Goal: Transaction & Acquisition: Purchase product/service

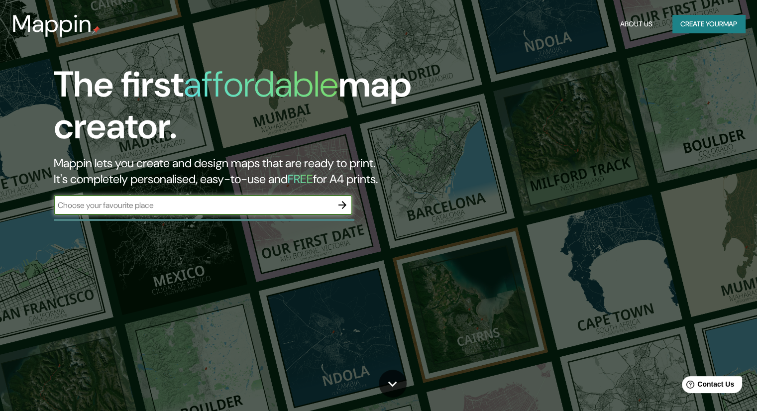
click at [283, 208] on input "text" at bounding box center [193, 204] width 279 height 11
click at [158, 205] on input "text" at bounding box center [193, 204] width 279 height 11
drag, startPoint x: 168, startPoint y: 205, endPoint x: 84, endPoint y: 210, distance: 84.7
click at [84, 210] on input "text" at bounding box center [193, 204] width 279 height 11
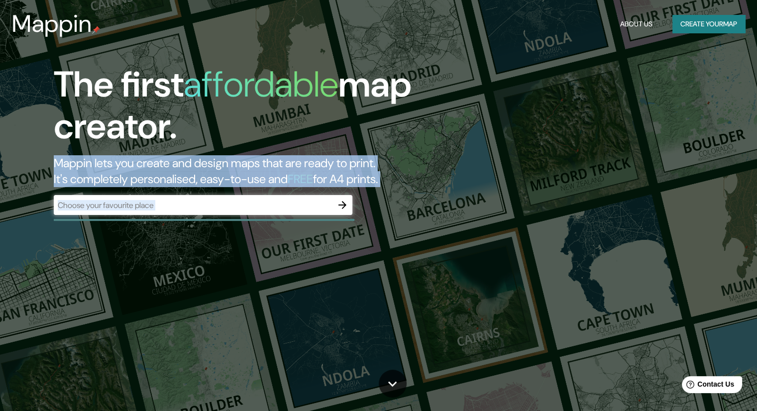
drag, startPoint x: 47, startPoint y: 168, endPoint x: 441, endPoint y: 204, distance: 395.6
click at [441, 204] on div "The first affordable map creator. Mappin lets you create and design maps that a…" at bounding box center [243, 144] width 454 height 161
copy div "Mappin lets you create and design maps that are ready to print. It's completely…"
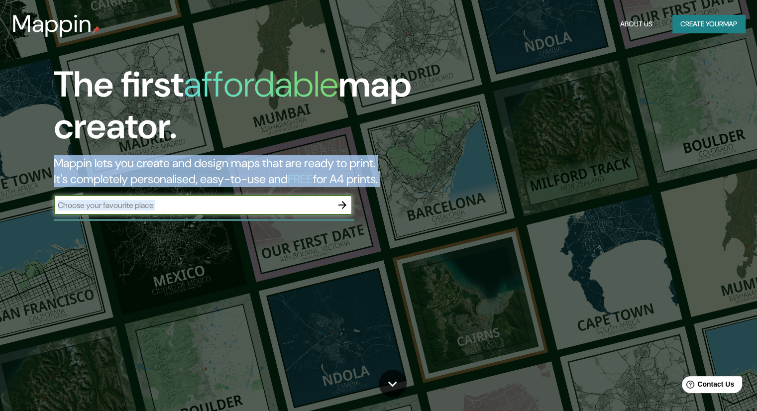
click at [179, 208] on input "text" at bounding box center [193, 204] width 279 height 11
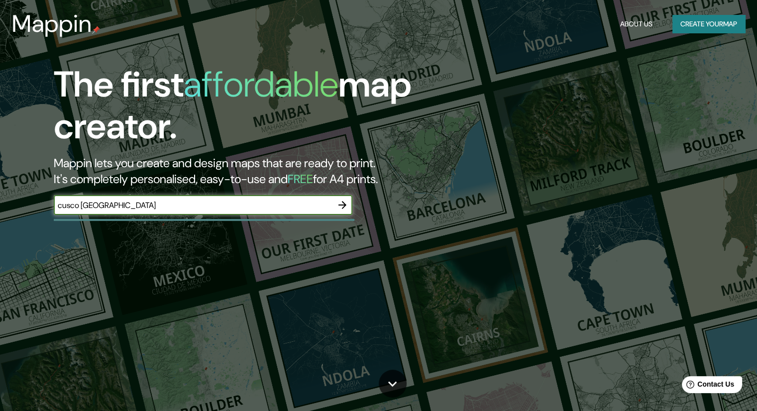
type input "cusco peru"
click at [342, 206] on icon "button" at bounding box center [342, 205] width 12 height 12
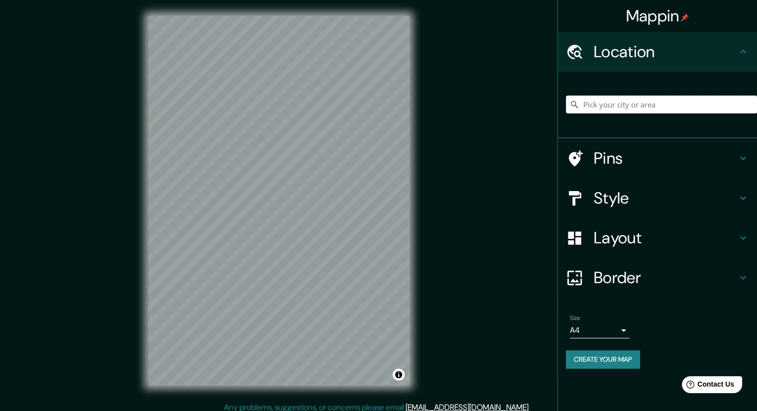
click at [637, 104] on input "Pick your city or area" at bounding box center [661, 104] width 191 height 18
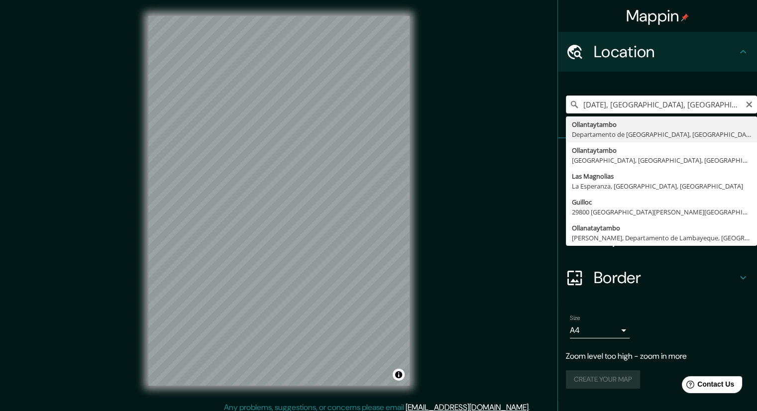
click at [689, 102] on input "11 de Septiembre, Provincia de Buenos Aires, Argentina" at bounding box center [661, 104] width 191 height 18
click at [698, 101] on input "Ollantaytambo, [GEOGRAPHIC_DATA], [GEOGRAPHIC_DATA]" at bounding box center [661, 104] width 191 height 18
click at [698, 100] on input "Ollantaytambo, [GEOGRAPHIC_DATA], [GEOGRAPHIC_DATA]" at bounding box center [661, 104] width 191 height 18
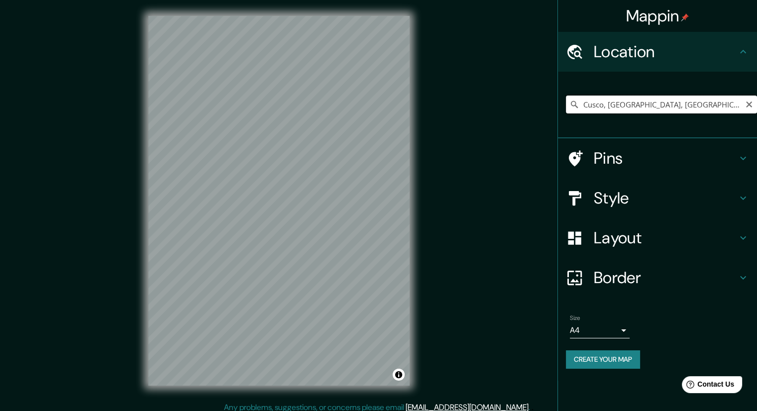
click at [589, 104] on input "Cusco, Departamento de Cusco, Perú" at bounding box center [661, 104] width 191 height 18
click at [716, 104] on input "Cusco, Departamento de Cusco, Perú" at bounding box center [661, 104] width 191 height 18
drag, startPoint x: 720, startPoint y: 103, endPoint x: 607, endPoint y: 103, distance: 112.9
click at [607, 103] on input "Cusco, Departamento de Cusco, Perú" at bounding box center [661, 104] width 191 height 18
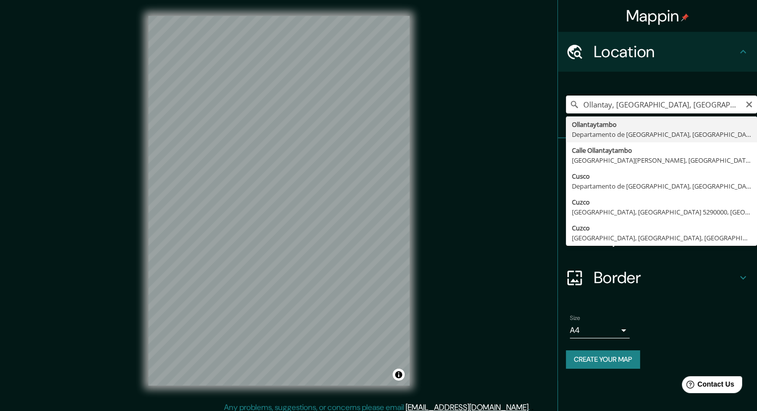
click at [616, 104] on input "Ollantay, Cusco, Departamento de Cusco, Perú" at bounding box center [661, 104] width 191 height 18
click at [619, 104] on input "Ollantay, Cusco, Departamento de Cusco, Perú" at bounding box center [661, 104] width 191 height 18
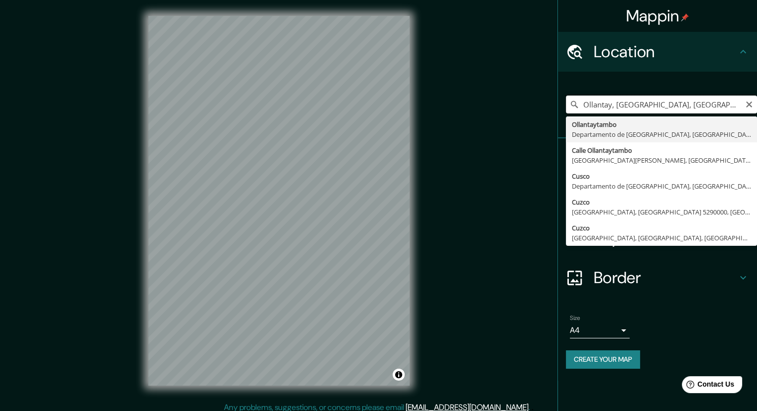
click at [619, 104] on input "Ollantay, Cusco, Departamento de Cusco, Perú" at bounding box center [661, 104] width 191 height 18
click at [677, 104] on input "Ollantay, Cusco, Departamento de Cusco, Perú" at bounding box center [661, 104] width 191 height 18
click at [710, 104] on input "Ollantay, Cusco, Departamento de Cusco, Perú" at bounding box center [661, 104] width 191 height 18
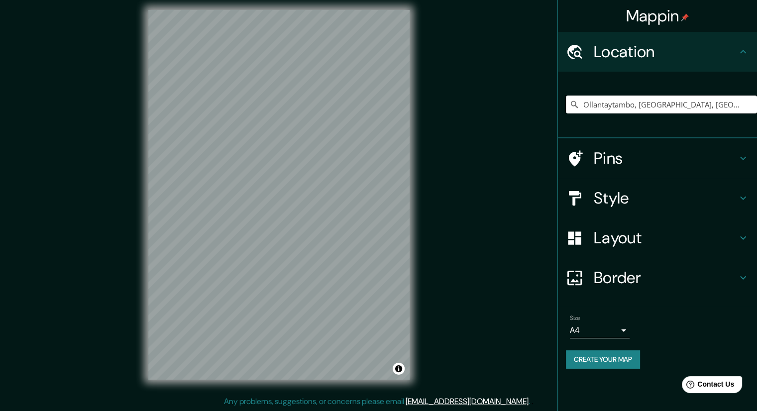
scroll to position [6, 0]
click at [579, 242] on icon at bounding box center [574, 237] width 13 height 13
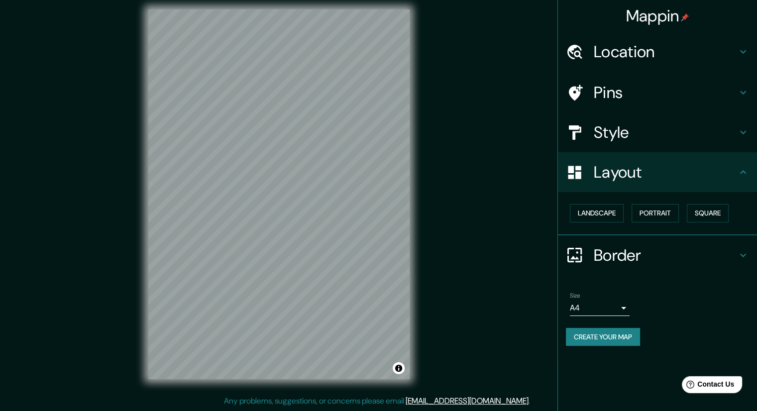
click at [609, 168] on h4 "Layout" at bounding box center [664, 172] width 143 height 20
click at [610, 135] on h4 "Style" at bounding box center [664, 132] width 143 height 20
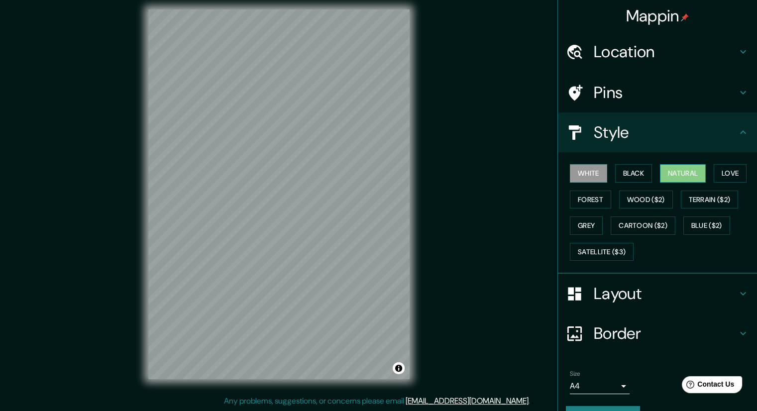
click at [666, 170] on button "Natural" at bounding box center [683, 173] width 46 height 18
click at [725, 172] on button "Love" at bounding box center [729, 173] width 33 height 18
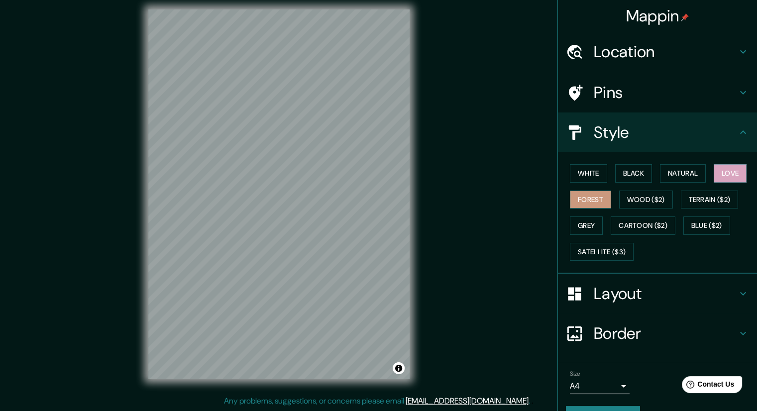
click at [581, 201] on button "Forest" at bounding box center [590, 199] width 41 height 18
click at [635, 197] on button "Wood ($2)" at bounding box center [646, 199] width 54 height 18
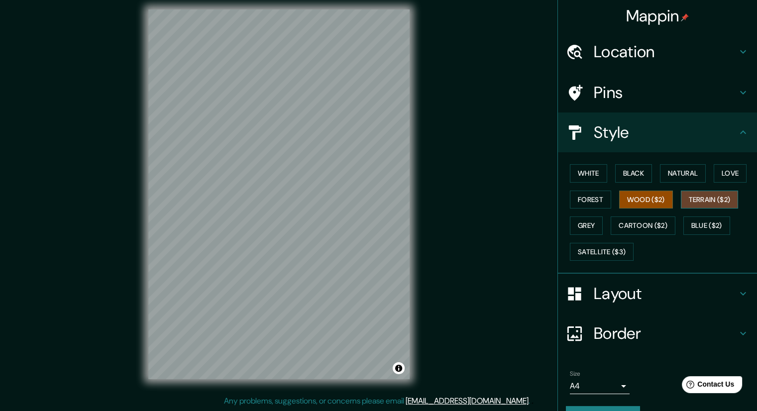
click at [701, 199] on button "Terrain ($2)" at bounding box center [709, 199] width 58 height 18
click at [583, 227] on button "Grey" at bounding box center [586, 225] width 33 height 18
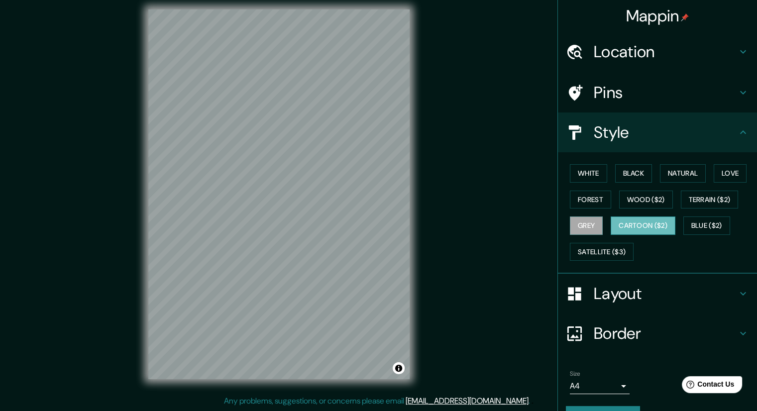
click at [633, 223] on button "Cartoon ($2)" at bounding box center [642, 225] width 65 height 18
click at [698, 223] on button "Blue ($2)" at bounding box center [706, 225] width 47 height 18
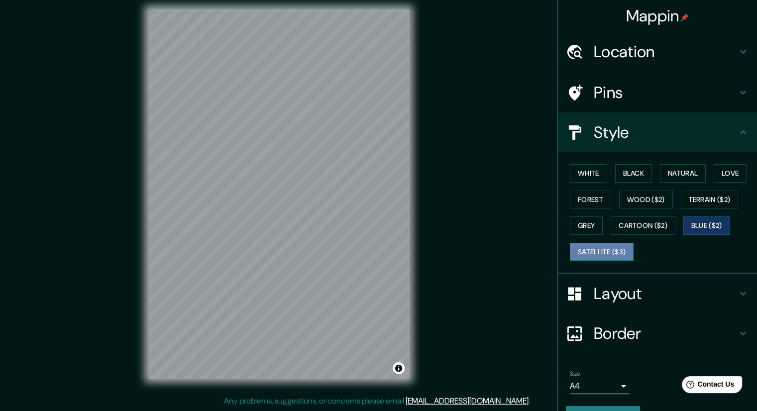
click at [585, 249] on button "Satellite ($3)" at bounding box center [602, 252] width 64 height 18
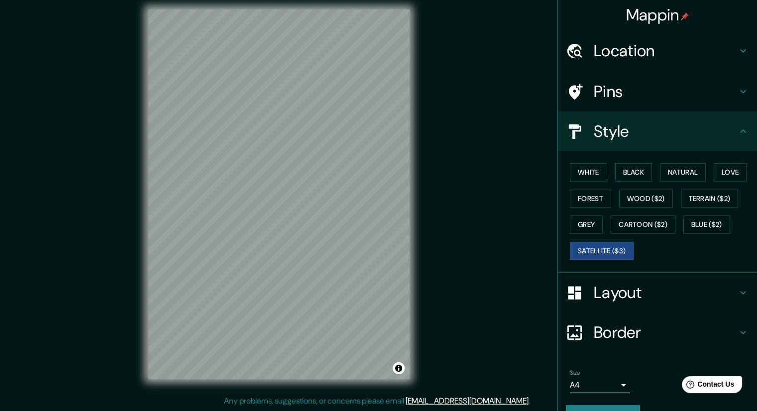
scroll to position [0, 0]
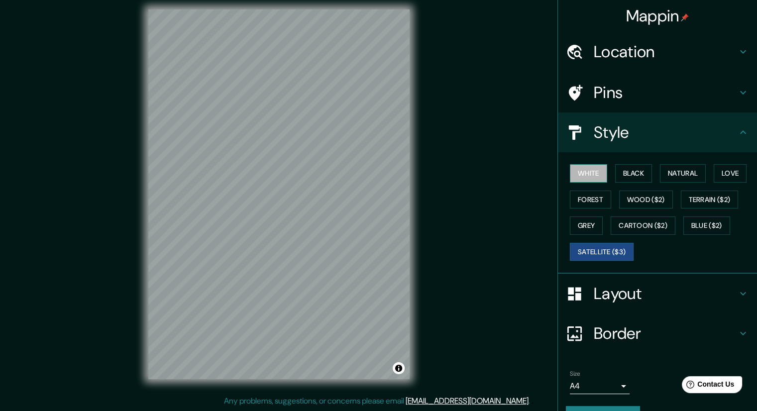
click at [586, 178] on button "White" at bounding box center [588, 173] width 37 height 18
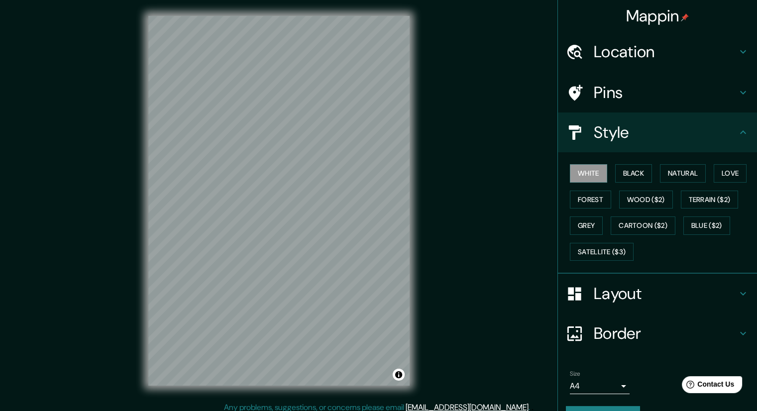
click at [608, 98] on h4 "Pins" at bounding box center [664, 93] width 143 height 20
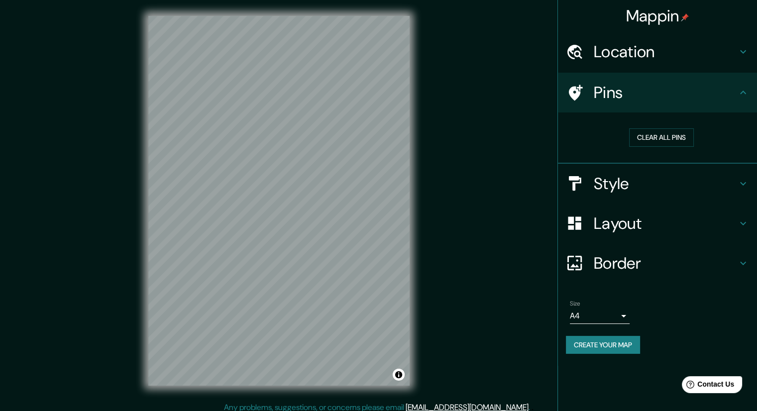
click at [628, 52] on h4 "Location" at bounding box center [664, 52] width 143 height 20
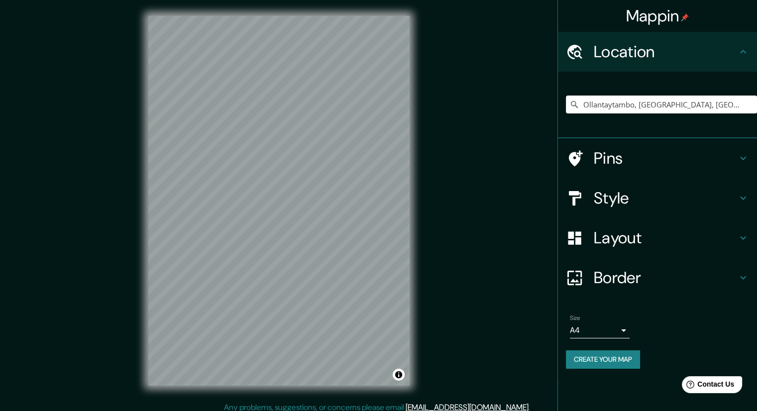
click at [631, 162] on h4 "Pins" at bounding box center [664, 158] width 143 height 20
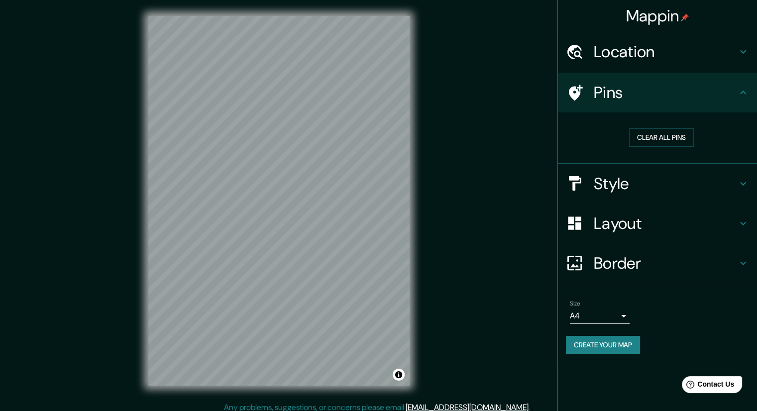
click at [619, 64] on div "Location" at bounding box center [657, 52] width 199 height 40
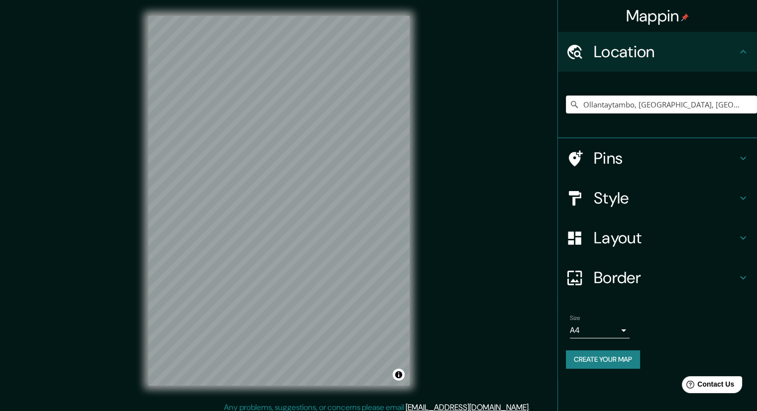
click at [624, 184] on div "Style" at bounding box center [657, 198] width 199 height 40
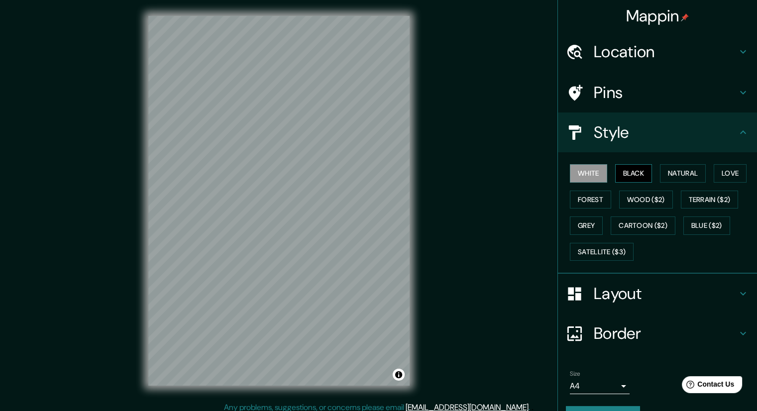
click at [627, 181] on button "Black" at bounding box center [633, 173] width 37 height 18
click at [627, 174] on button "Black" at bounding box center [633, 173] width 37 height 18
click at [678, 167] on button "Natural" at bounding box center [683, 173] width 46 height 18
click at [642, 53] on h4 "Location" at bounding box center [664, 52] width 143 height 20
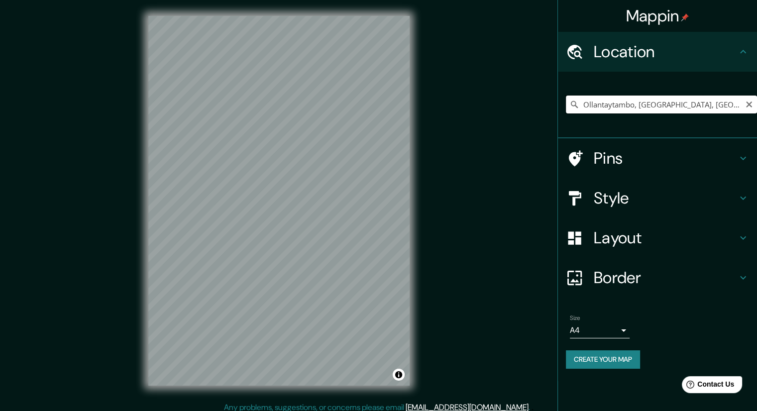
click at [624, 101] on input "Ollantaytambo, [GEOGRAPHIC_DATA], [GEOGRAPHIC_DATA]" at bounding box center [661, 104] width 191 height 18
click at [640, 103] on input "Ollantaytambo, [GEOGRAPHIC_DATA], [GEOGRAPHIC_DATA]" at bounding box center [661, 104] width 191 height 18
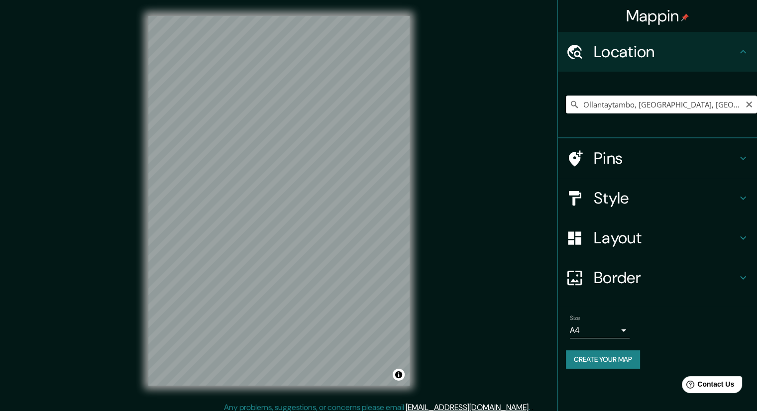
click at [640, 103] on input "Ollantaytambo, [GEOGRAPHIC_DATA], [GEOGRAPHIC_DATA]" at bounding box center [661, 104] width 191 height 18
click at [582, 106] on input "Ollantaytambo, [GEOGRAPHIC_DATA], [GEOGRAPHIC_DATA]" at bounding box center [661, 104] width 191 height 18
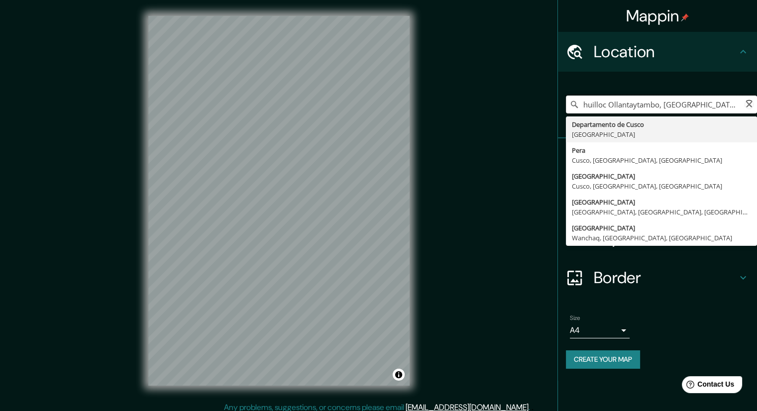
type input "Ollantaytambo, [GEOGRAPHIC_DATA], [GEOGRAPHIC_DATA]"
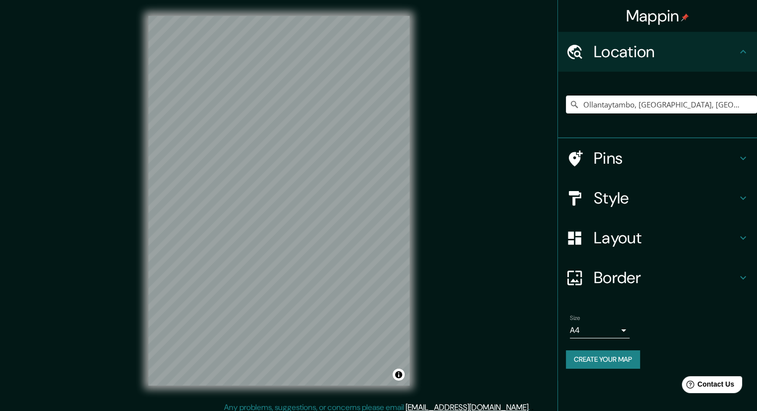
click at [620, 331] on body "Mappin Location Ollantaytambo, Departamento de Cusco, Perú Ollantaytambo Depart…" at bounding box center [378, 205] width 757 height 411
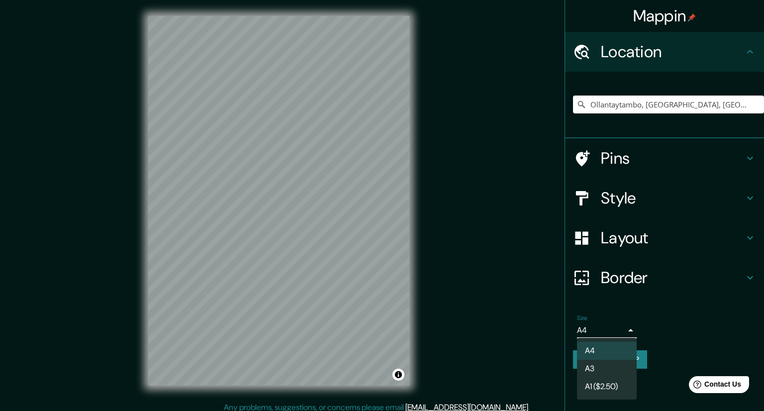
click at [598, 367] on li "A3" at bounding box center [607, 369] width 60 height 18
type input "a4"
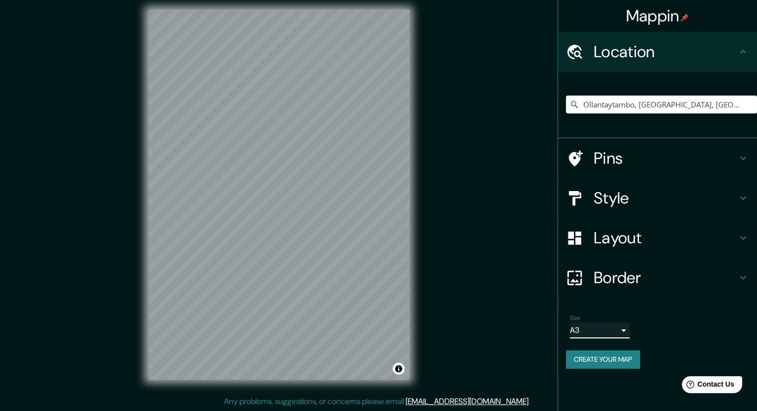
scroll to position [6, 0]
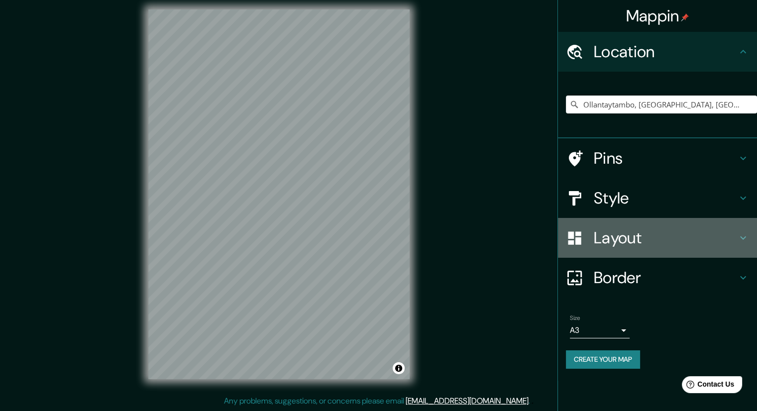
click at [627, 237] on h4 "Layout" at bounding box center [664, 238] width 143 height 20
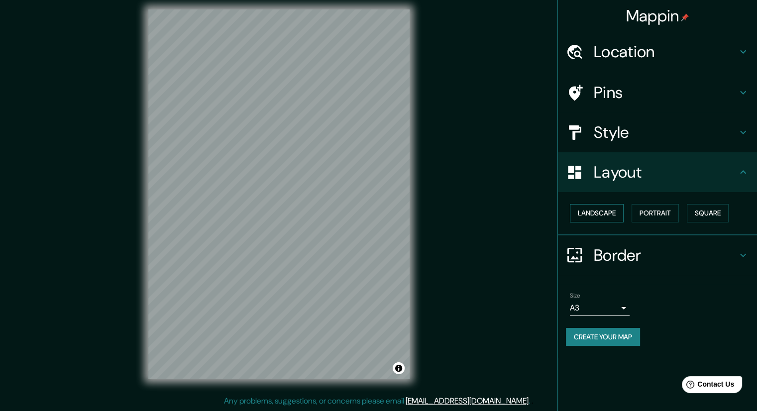
click at [597, 217] on button "Landscape" at bounding box center [597, 213] width 54 height 18
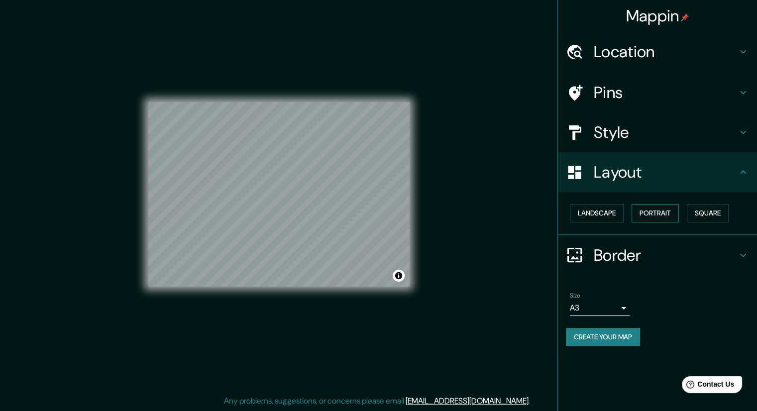
click at [649, 209] on button "Portrait" at bounding box center [654, 213] width 47 height 18
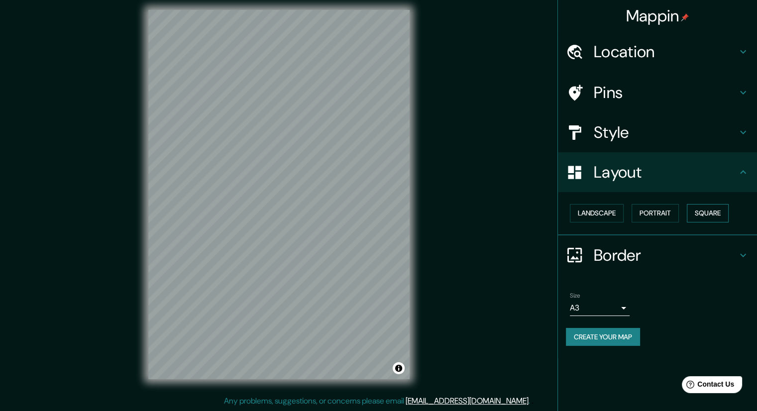
click at [696, 205] on button "Square" at bounding box center [707, 213] width 42 height 18
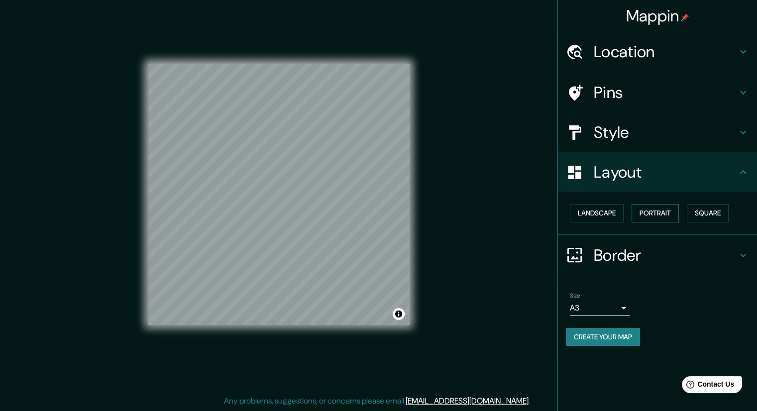
click at [653, 213] on button "Portrait" at bounding box center [654, 213] width 47 height 18
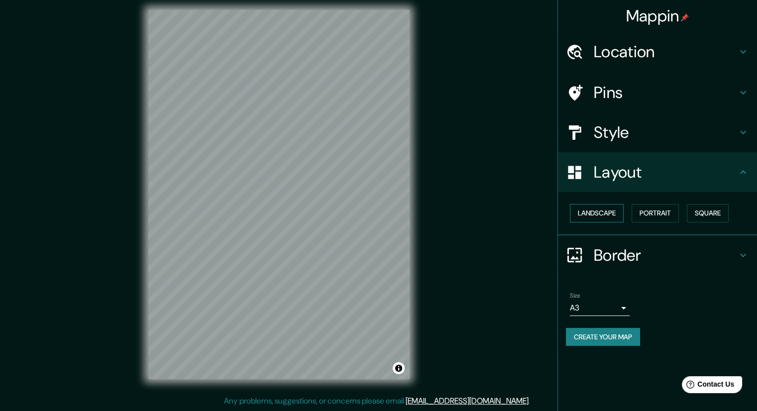
click at [611, 217] on button "Landscape" at bounding box center [597, 213] width 54 height 18
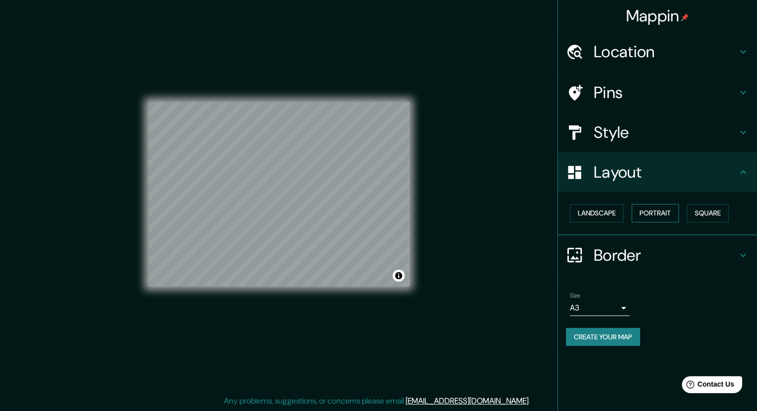
click at [642, 211] on button "Portrait" at bounding box center [654, 213] width 47 height 18
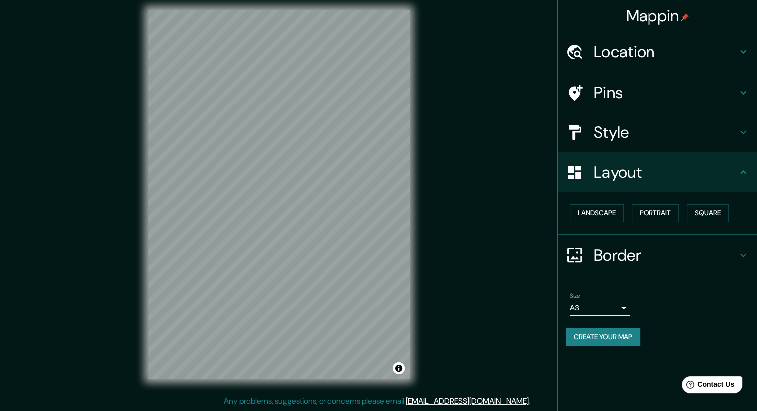
click at [628, 148] on div "Style" at bounding box center [657, 132] width 199 height 40
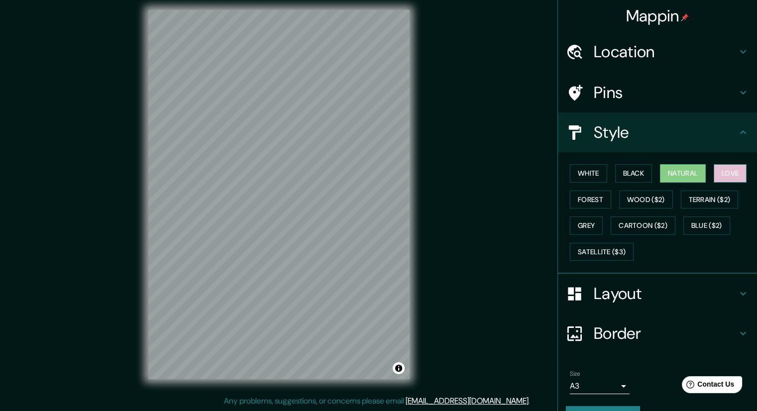
click at [716, 165] on button "Love" at bounding box center [729, 173] width 33 height 18
click at [714, 196] on button "Terrain ($2)" at bounding box center [709, 199] width 58 height 18
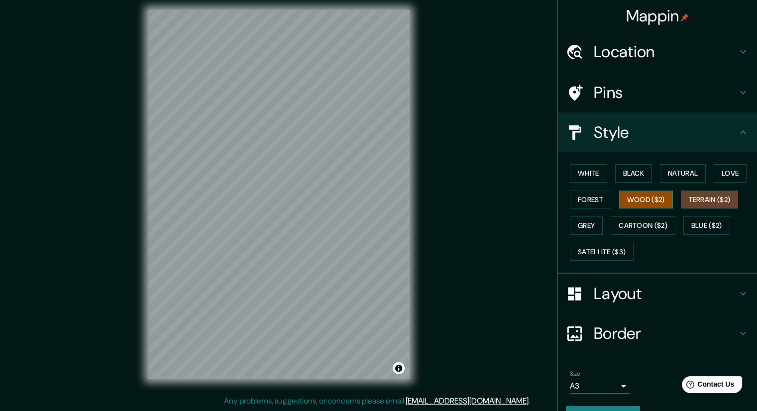
click at [651, 199] on button "Wood ($2)" at bounding box center [646, 199] width 54 height 18
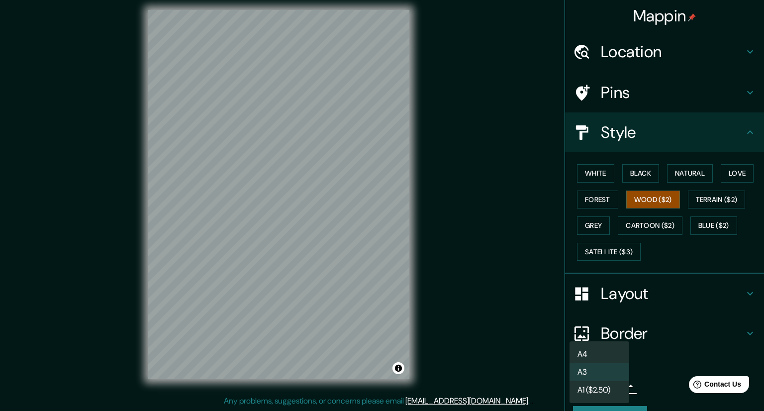
click at [619, 381] on body "Mappin Location Ollantaytambo, Departamento de Cusco, Perú Ollantaytambo Depart…" at bounding box center [382, 199] width 764 height 411
click at [610, 372] on li "A3" at bounding box center [600, 372] width 60 height 18
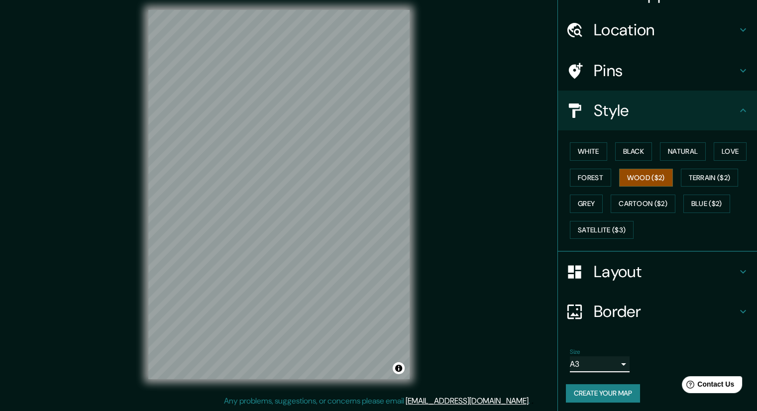
scroll to position [24, 0]
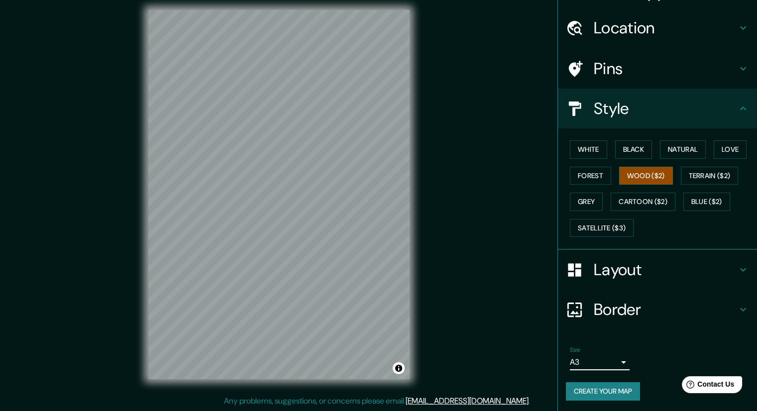
click at [620, 390] on button "Create your map" at bounding box center [603, 391] width 74 height 18
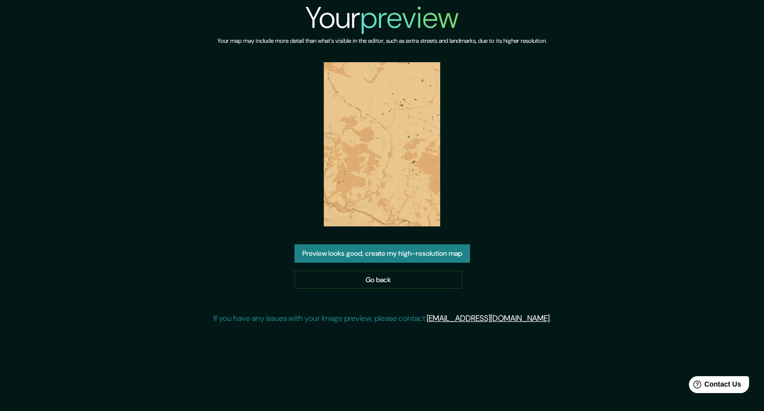
click at [419, 253] on button "Preview looks good, create my high-resolution map" at bounding box center [382, 253] width 176 height 18
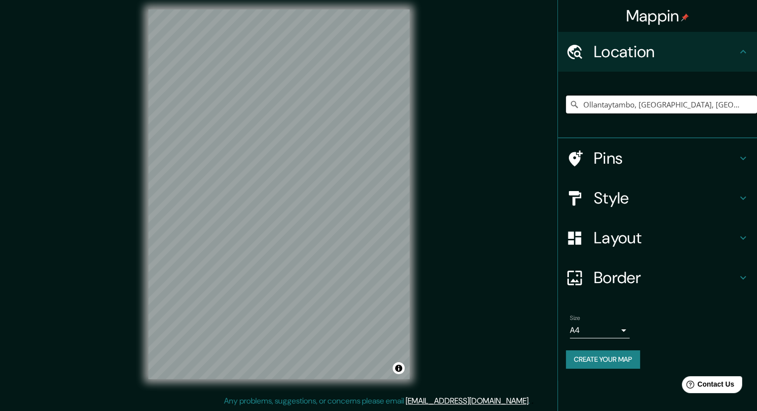
drag, startPoint x: 581, startPoint y: 103, endPoint x: 588, endPoint y: 107, distance: 8.0
click at [581, 103] on input "Ollantaytambo, [GEOGRAPHIC_DATA], [GEOGRAPHIC_DATA]" at bounding box center [661, 104] width 191 height 18
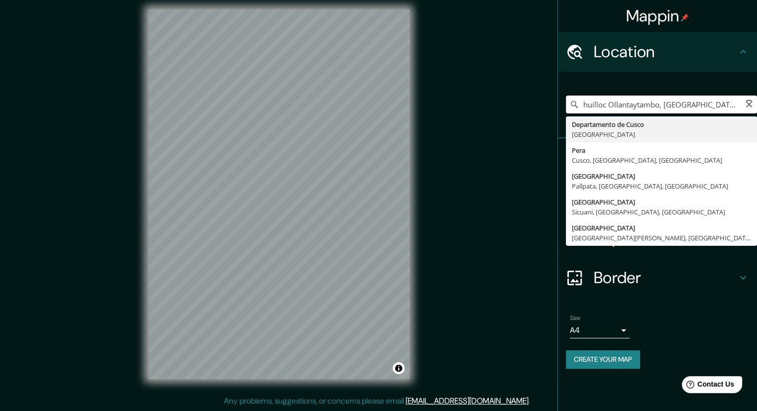
type input "Ollantaytambo, [GEOGRAPHIC_DATA], [GEOGRAPHIC_DATA]"
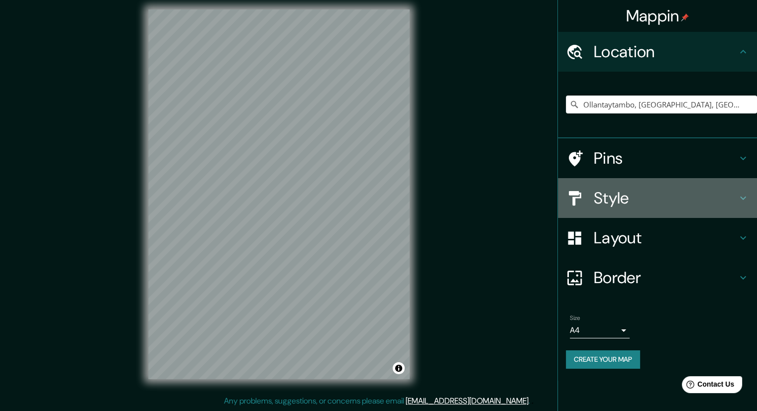
click at [634, 196] on h4 "Style" at bounding box center [664, 198] width 143 height 20
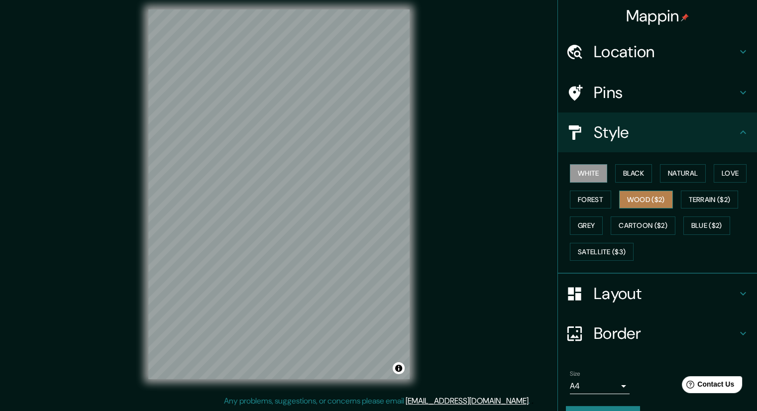
click at [647, 199] on button "Wood ($2)" at bounding box center [646, 199] width 54 height 18
click at [596, 201] on button "Forest" at bounding box center [590, 199] width 41 height 18
click at [647, 199] on button "Wood ($2)" at bounding box center [646, 199] width 54 height 18
click at [699, 196] on button "Terrain ($2)" at bounding box center [709, 199] width 58 height 18
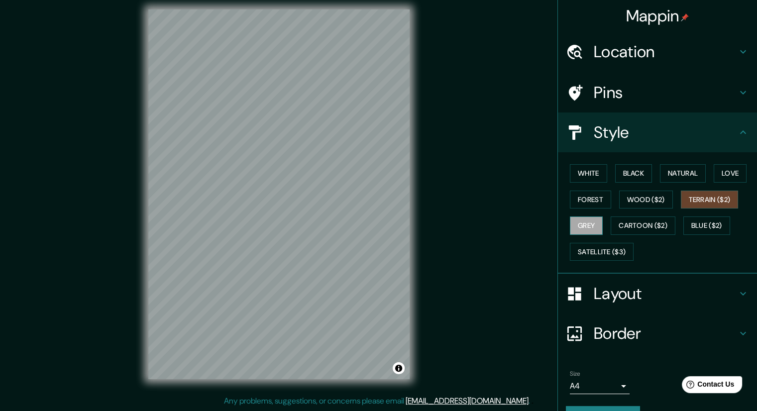
click at [575, 230] on button "Grey" at bounding box center [586, 225] width 33 height 18
click at [633, 218] on button "Cartoon ($2)" at bounding box center [642, 225] width 65 height 18
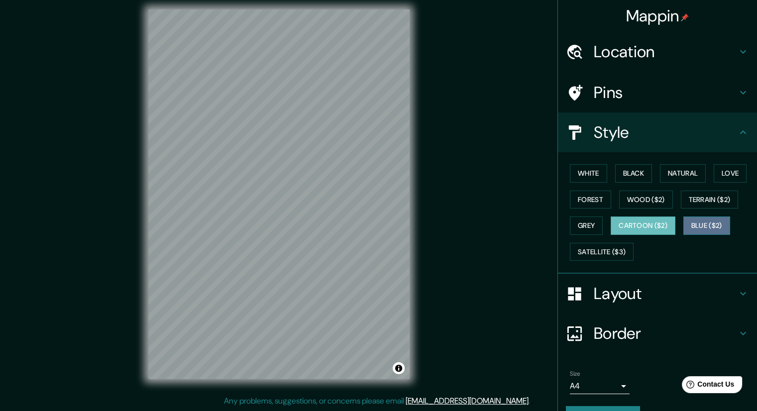
click at [699, 224] on button "Blue ($2)" at bounding box center [706, 225] width 47 height 18
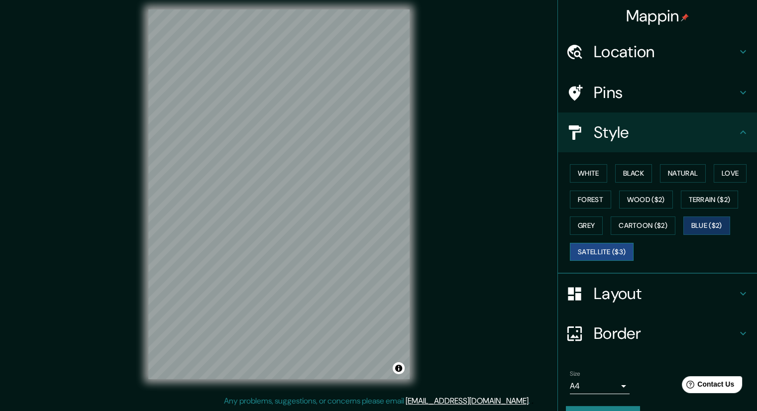
click at [592, 249] on button "Satellite ($3)" at bounding box center [602, 252] width 64 height 18
click at [641, 200] on button "Wood ($2)" at bounding box center [646, 199] width 54 height 18
